Goal: Check status: Check status

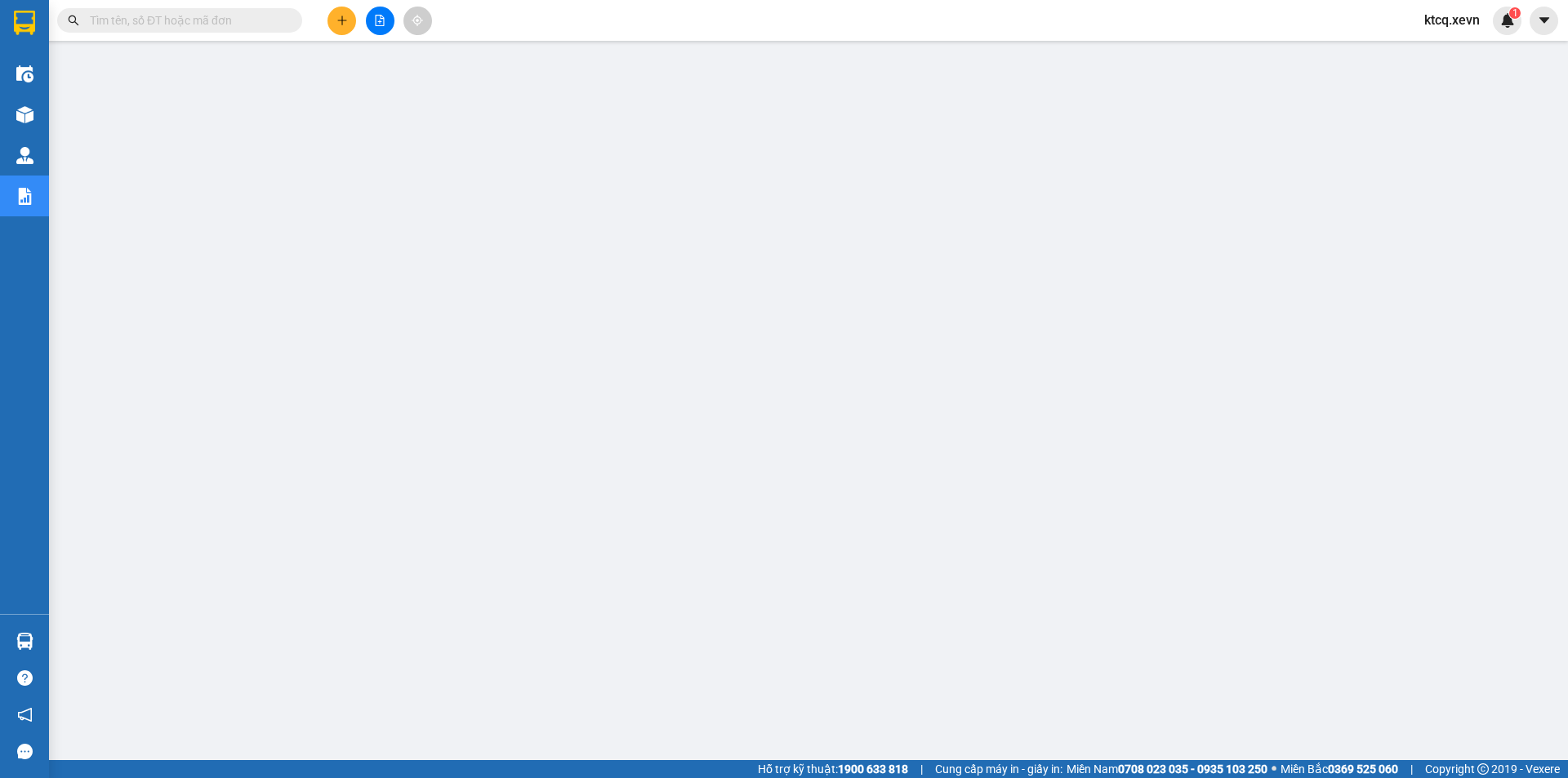
click at [185, 21] on input "text" at bounding box center [186, 21] width 193 height 18
paste input "VPT0609250002"
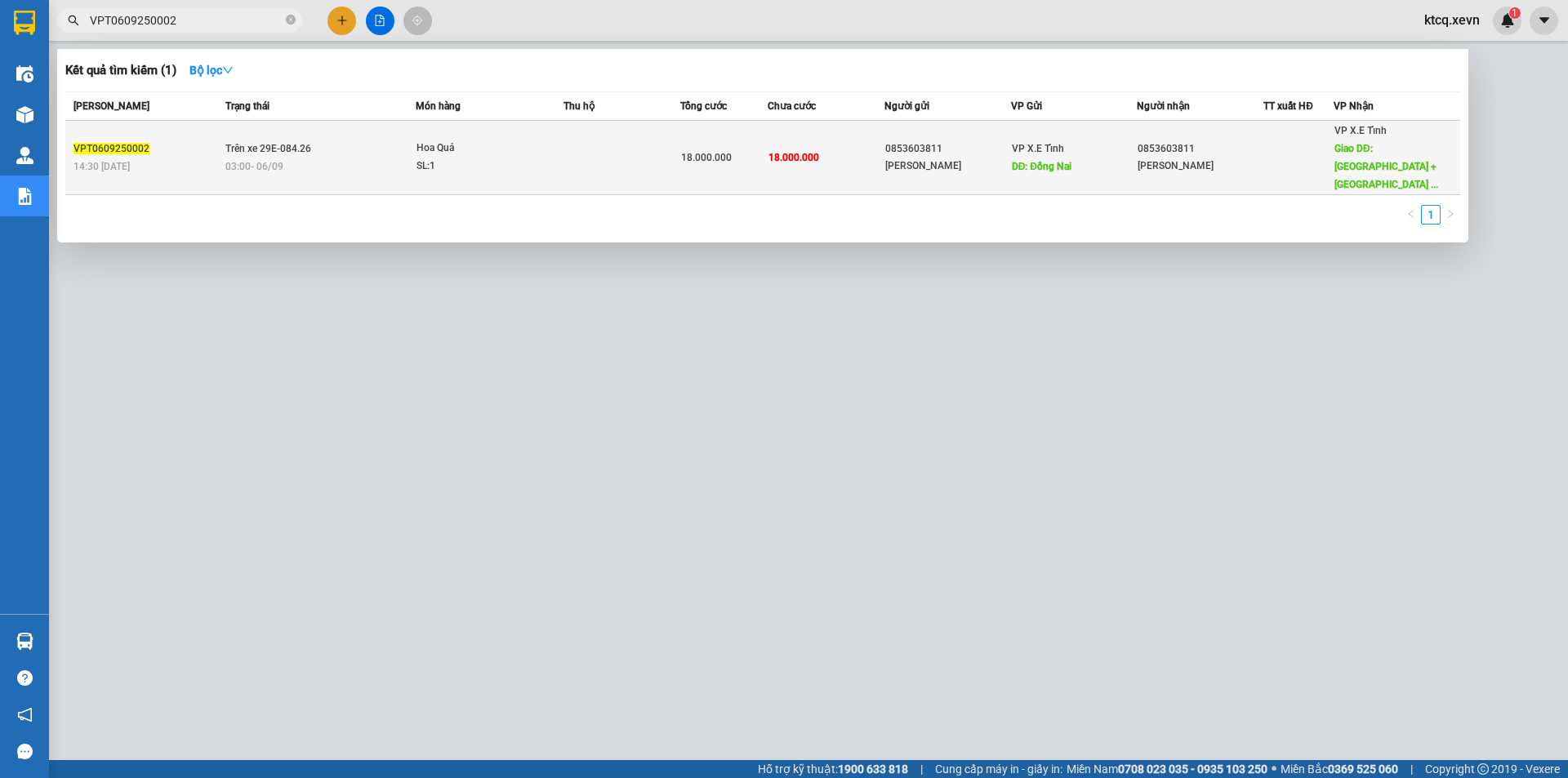
type input "VPT0609250002"
click at [329, 138] on td "Trên xe 29E-084.26 03:00 [DATE]" at bounding box center [318, 158] width 195 height 74
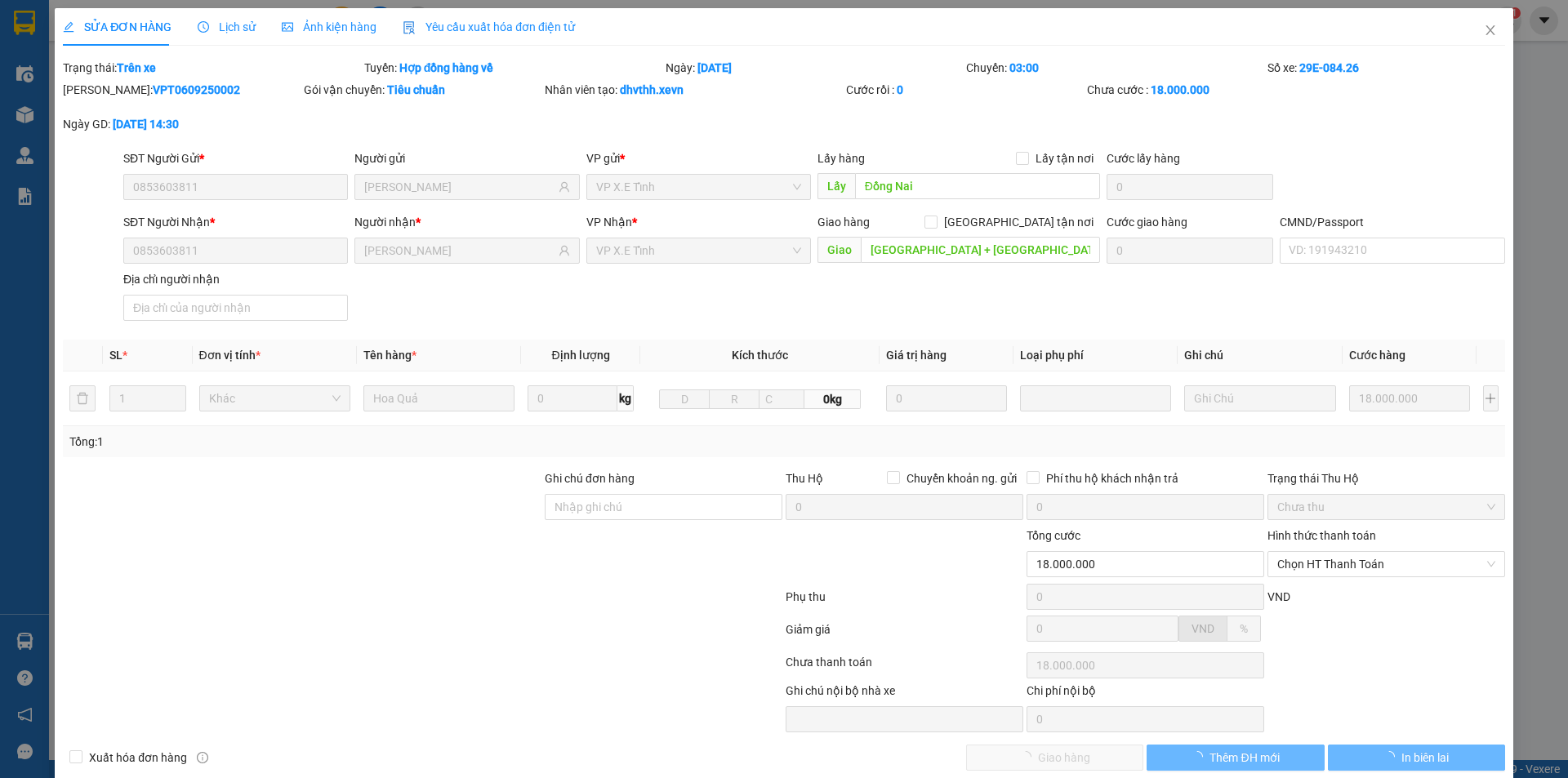
type input "0853603811"
type input "[PERSON_NAME]"
type input "Đồng Nai"
type input "0853603811"
type input "[PERSON_NAME]"
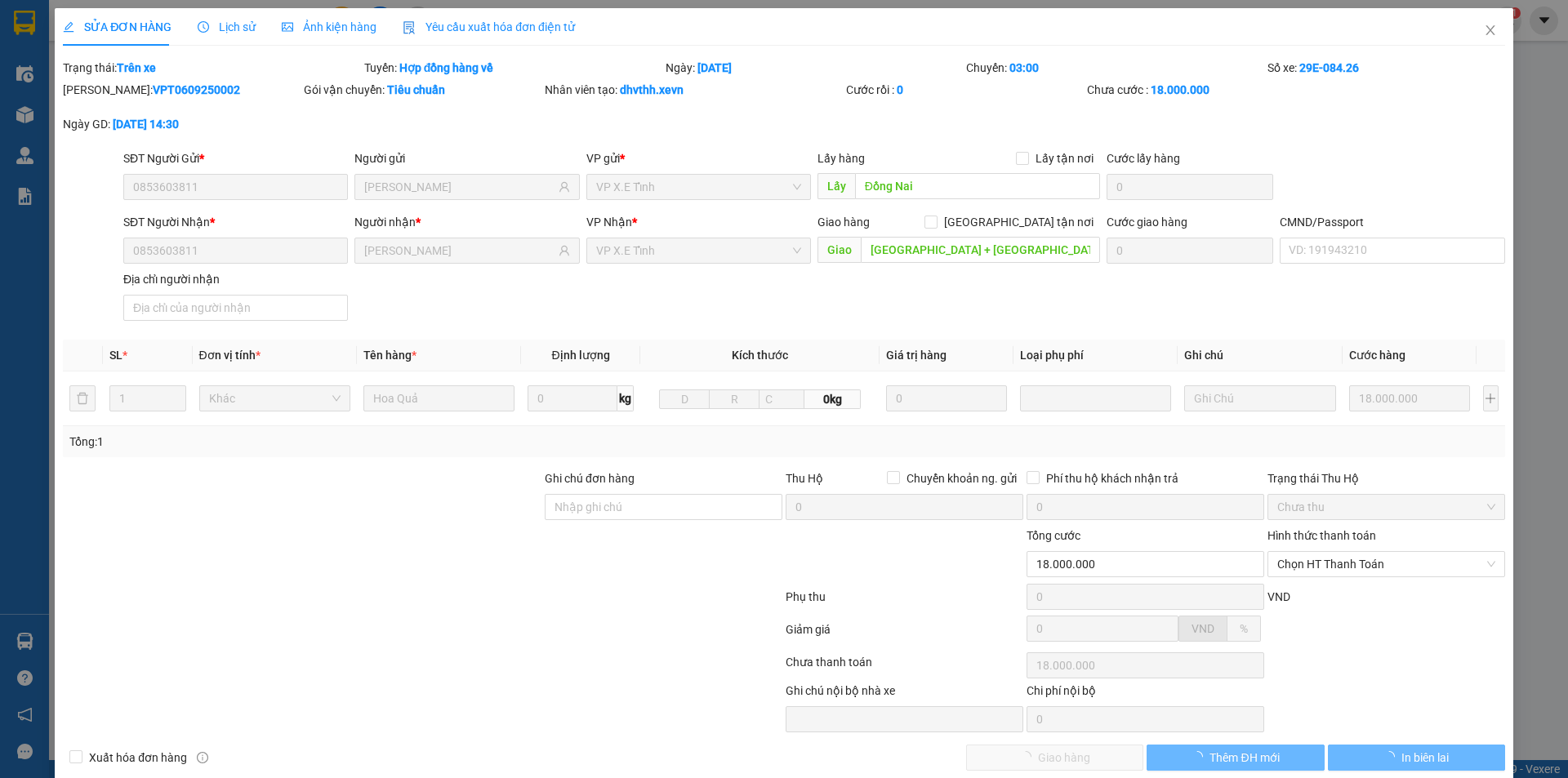
type input "[GEOGRAPHIC_DATA] + [GEOGRAPHIC_DATA] + [GEOGRAPHIC_DATA] + [GEOGRAPHIC_DATA]"
type input "18.000.000"
click at [1383, 757] on icon "printer" at bounding box center [1389, 757] width 12 height 12
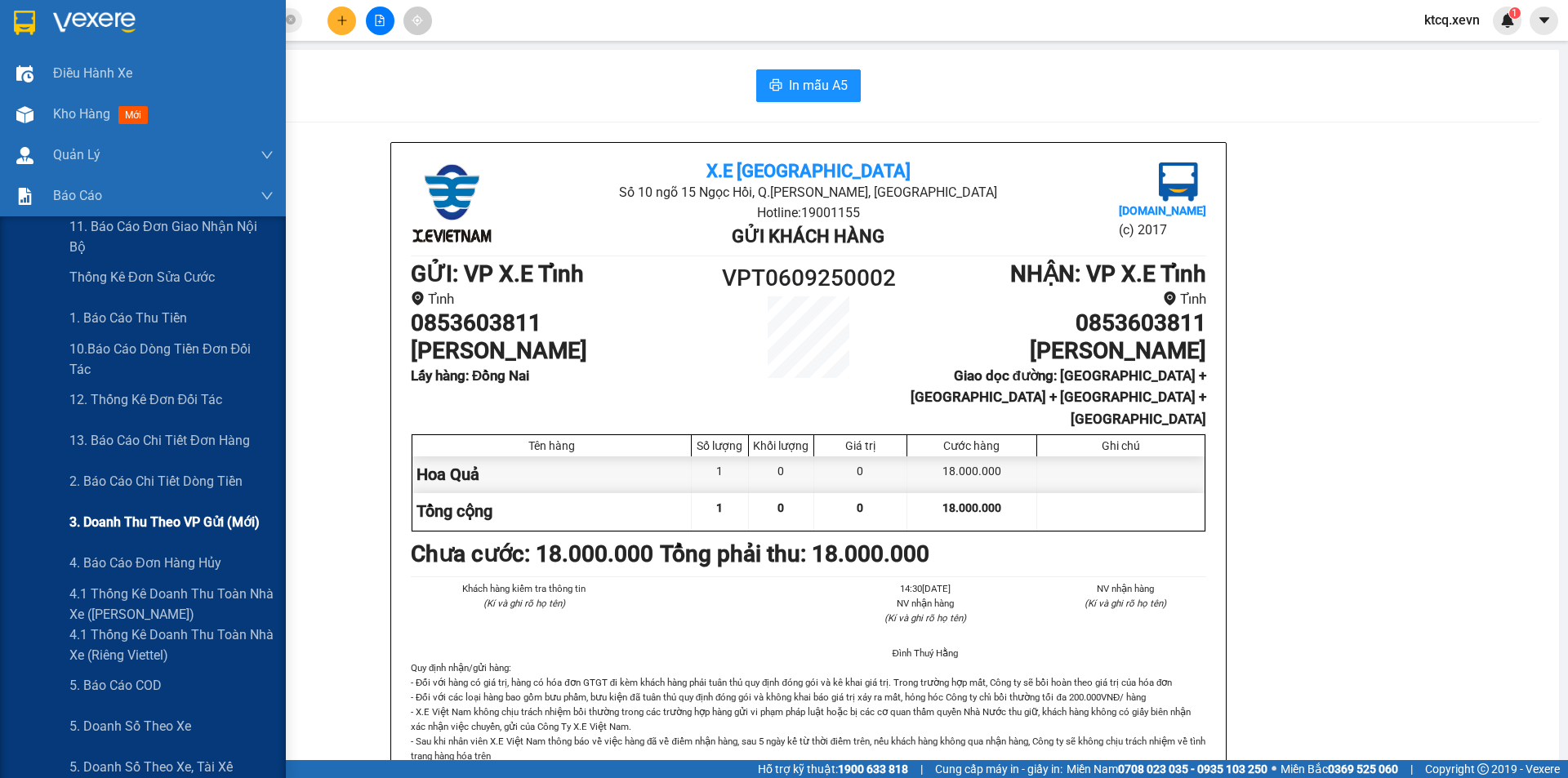
click at [130, 517] on span "3. Doanh Thu theo VP Gửi (mới)" at bounding box center [164, 522] width 191 height 21
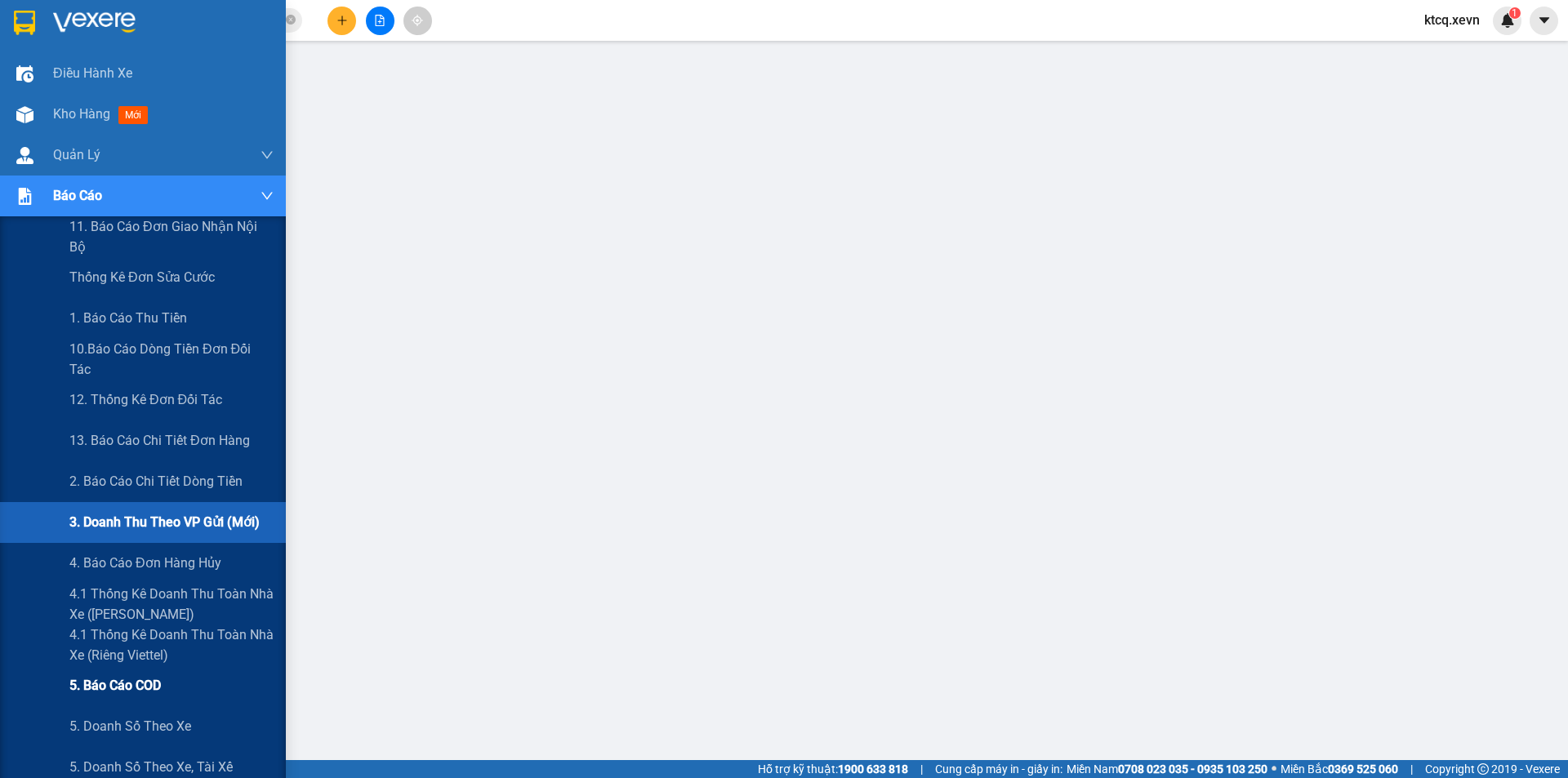
click at [133, 694] on span "5. Báo cáo COD" at bounding box center [115, 686] width 92 height 21
